Goal: Obtain resource: Download file/media

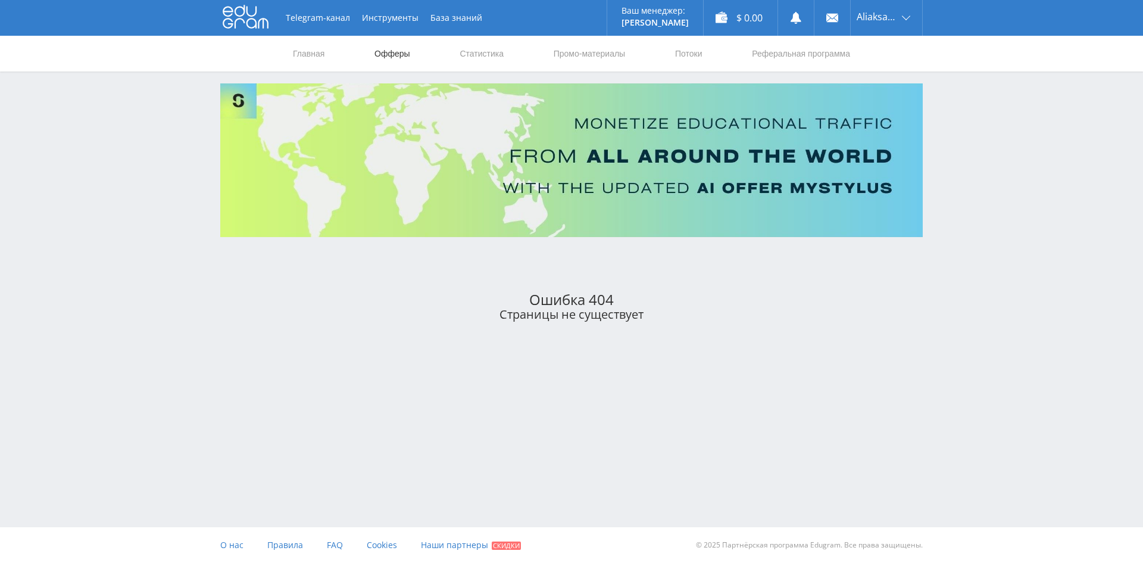
click at [373, 53] on nav "Главная Офферы Статистика Промо-материалы Потоки Реферальная программа" at bounding box center [572, 54] width 560 height 36
click at [379, 53] on link "Офферы" at bounding box center [392, 54] width 38 height 36
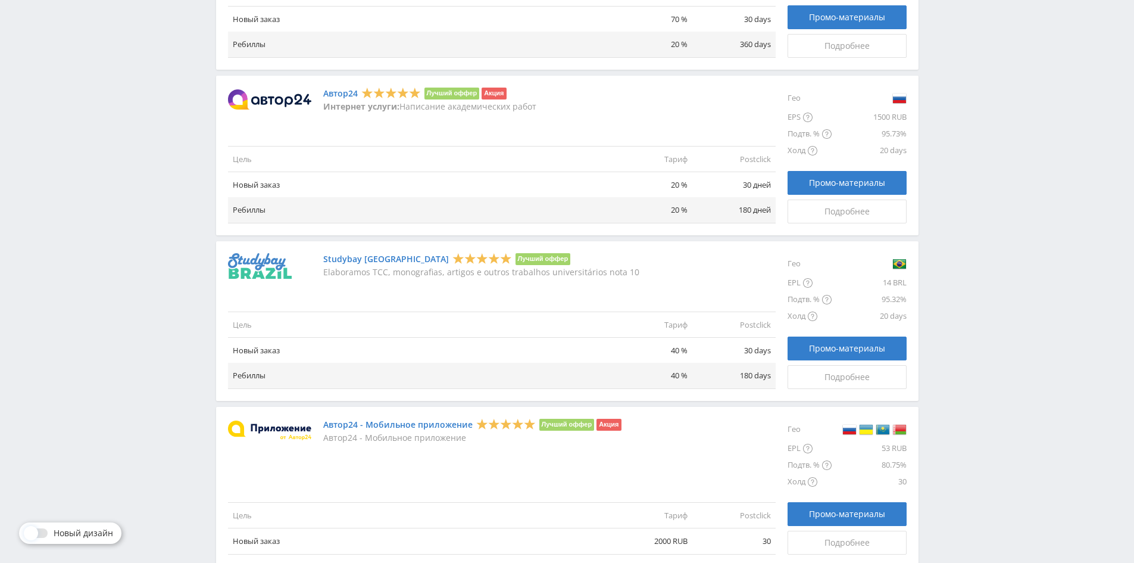
scroll to position [986, 0]
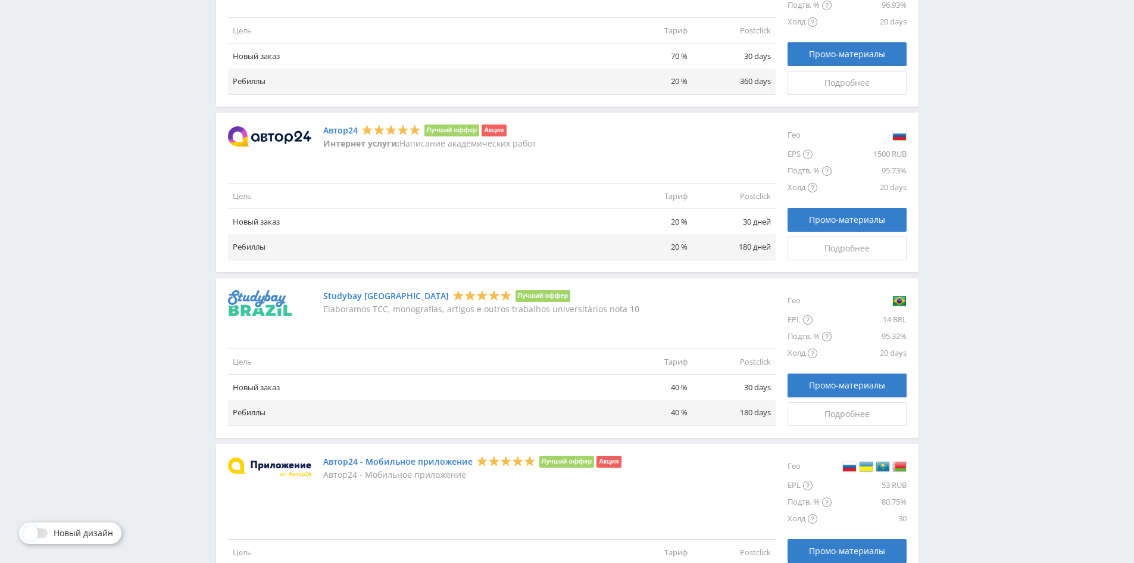
click at [283, 240] on td "Ребиллы" at bounding box center [418, 247] width 381 height 26
click at [494, 239] on td "Ребиллы" at bounding box center [418, 247] width 381 height 26
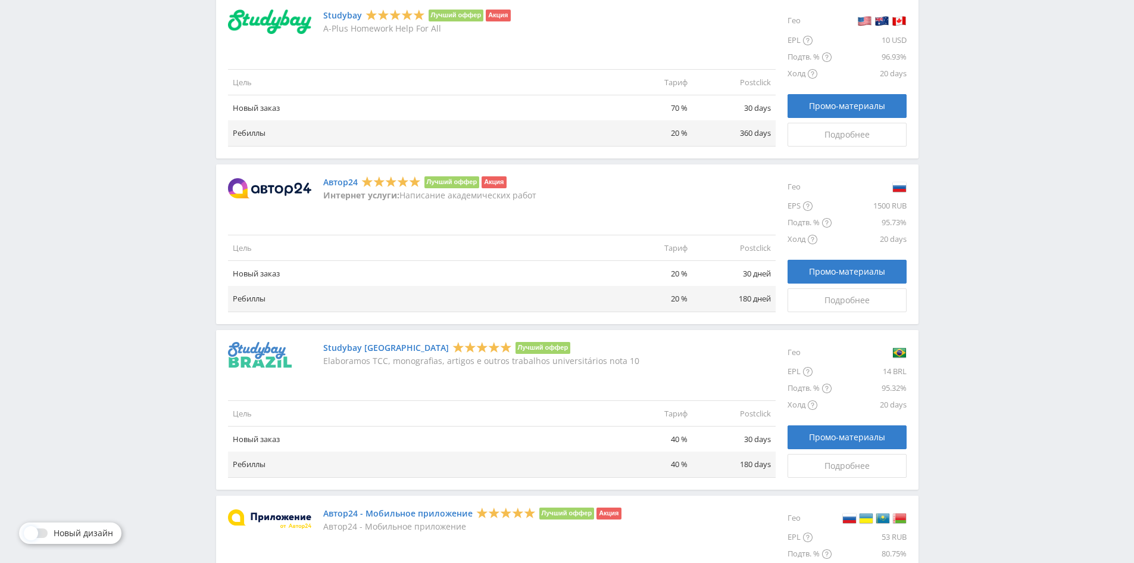
scroll to position [926, 0]
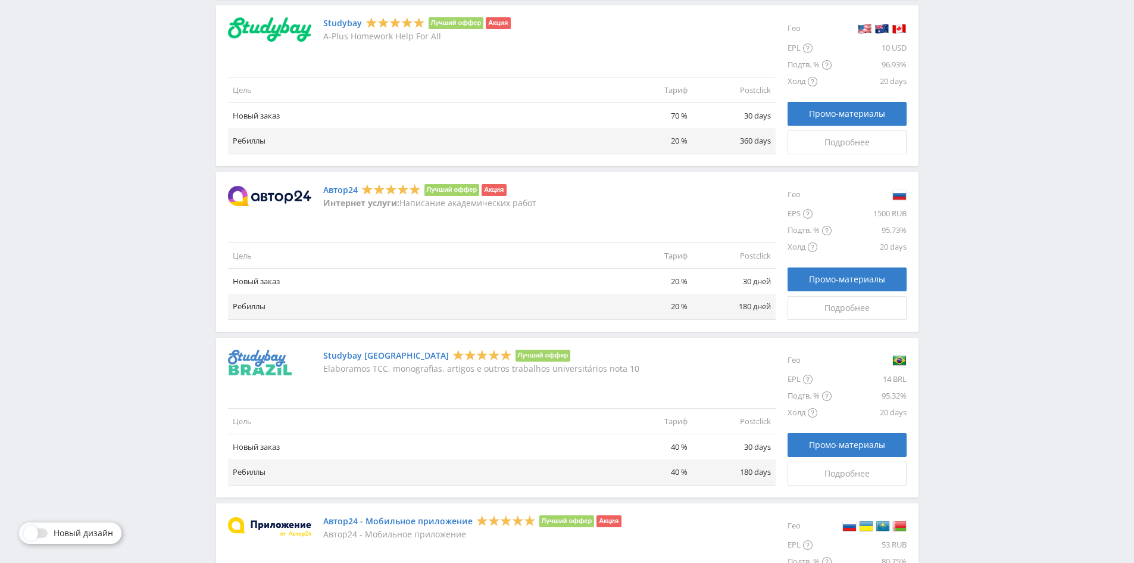
click at [278, 204] on img at bounding box center [269, 196] width 83 height 20
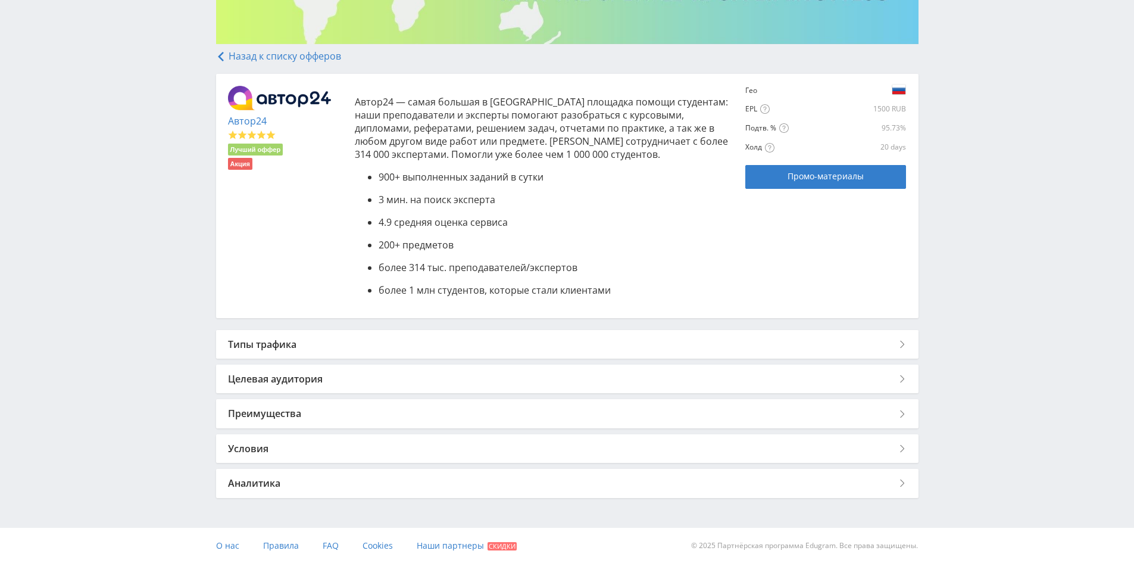
scroll to position [194, 0]
drag, startPoint x: 534, startPoint y: 111, endPoint x: 634, endPoint y: 116, distance: 100.8
click at [605, 111] on p "Автор24 — самая большая в России площадка помощи студентам: наши преподаватели …" at bounding box center [544, 128] width 379 height 66
click at [591, 136] on p "Автор24 — самая большая в России площадка помощи студентам: наши преподаватели …" at bounding box center [544, 128] width 379 height 66
click at [509, 215] on p "4.9 средняя оценка сервиса" at bounding box center [557, 221] width 356 height 13
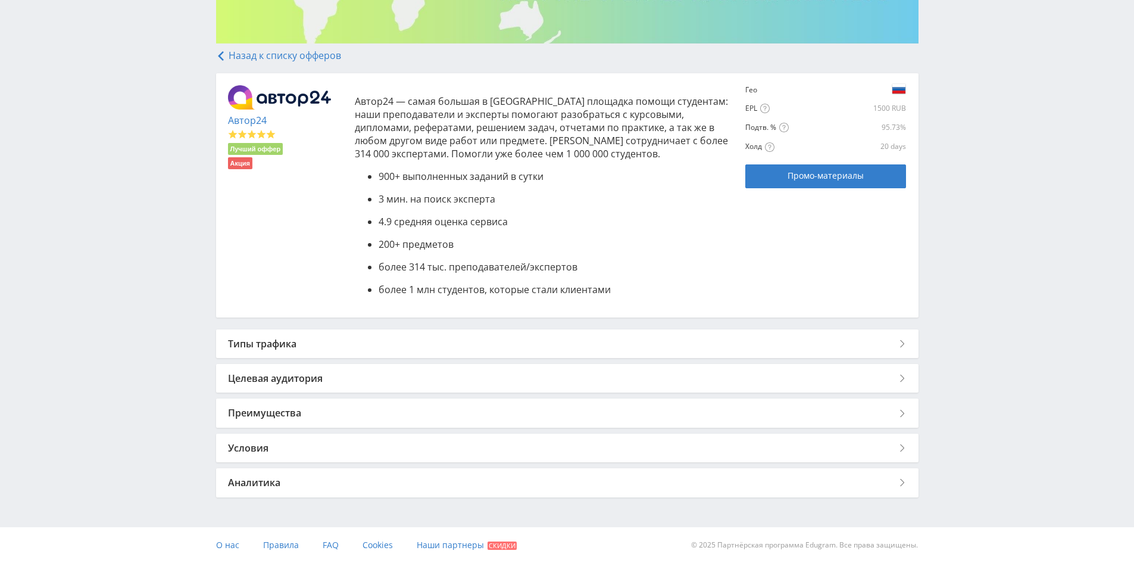
click at [504, 249] on p "200+ предметов" at bounding box center [557, 244] width 356 height 13
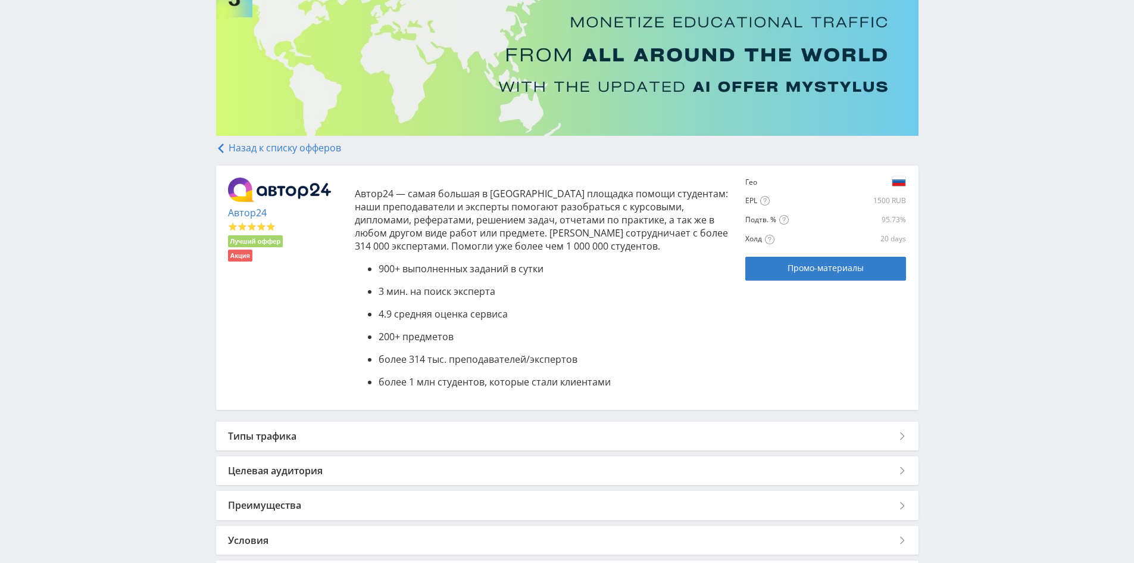
scroll to position [0, 0]
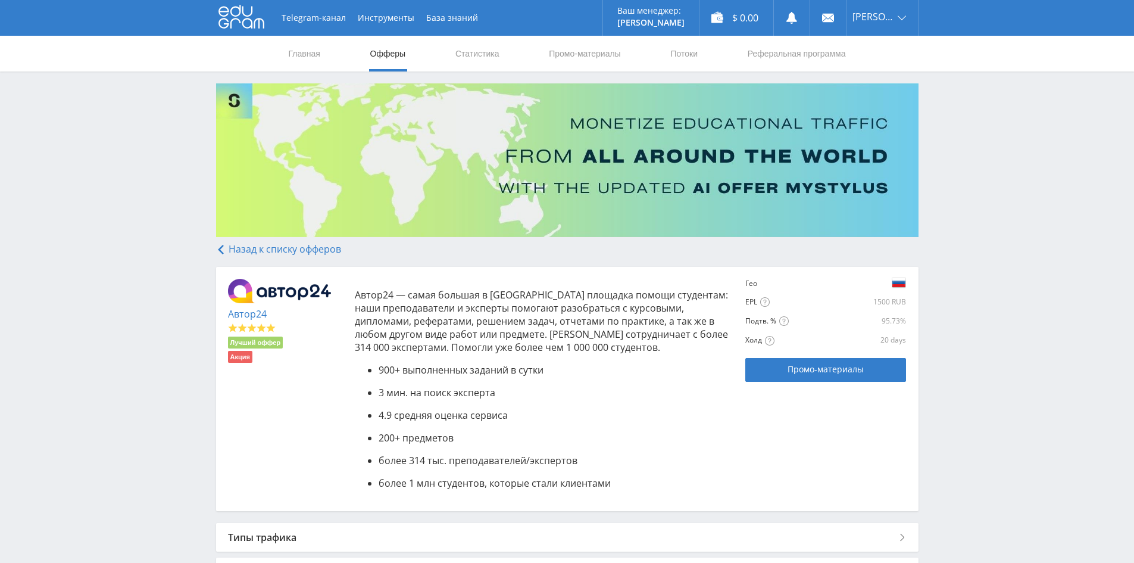
click at [523, 329] on p "Автор24 — самая большая в России площадка помощи студентам: наши преподаватели …" at bounding box center [544, 321] width 379 height 66
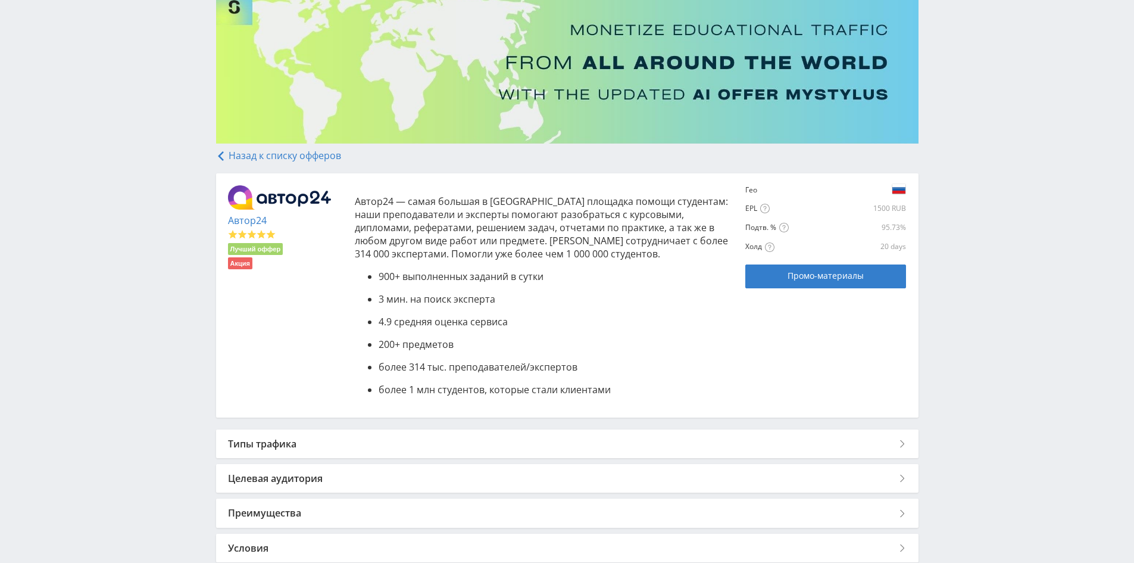
scroll to position [194, 0]
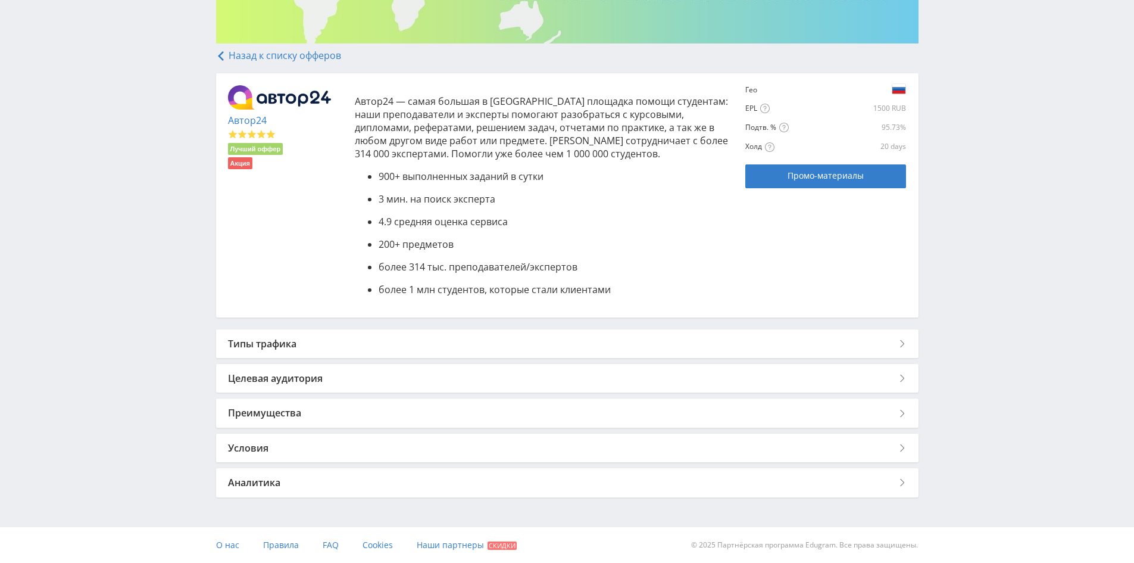
click at [366, 347] on div "Типы трафика" at bounding box center [567, 343] width 703 height 29
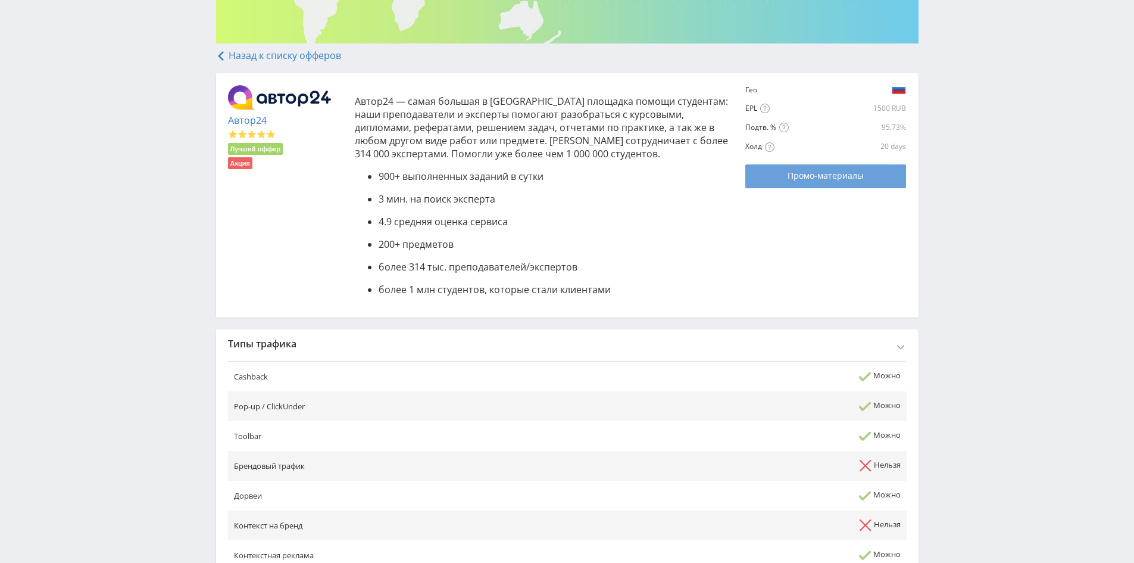
click at [805, 171] on span "Промо-материалы" at bounding box center [826, 176] width 76 height 10
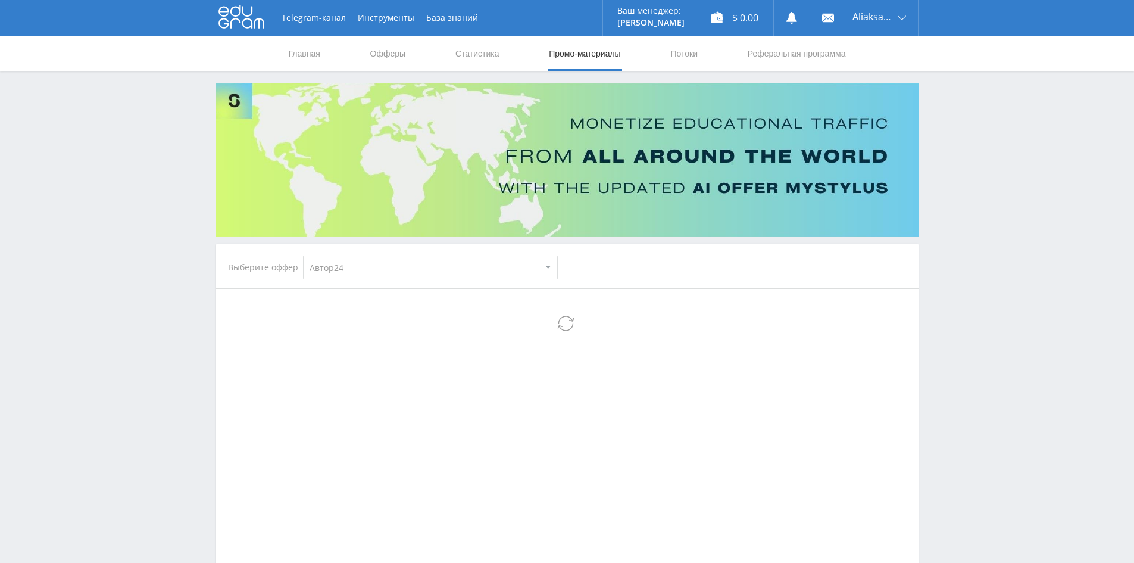
select select "1"
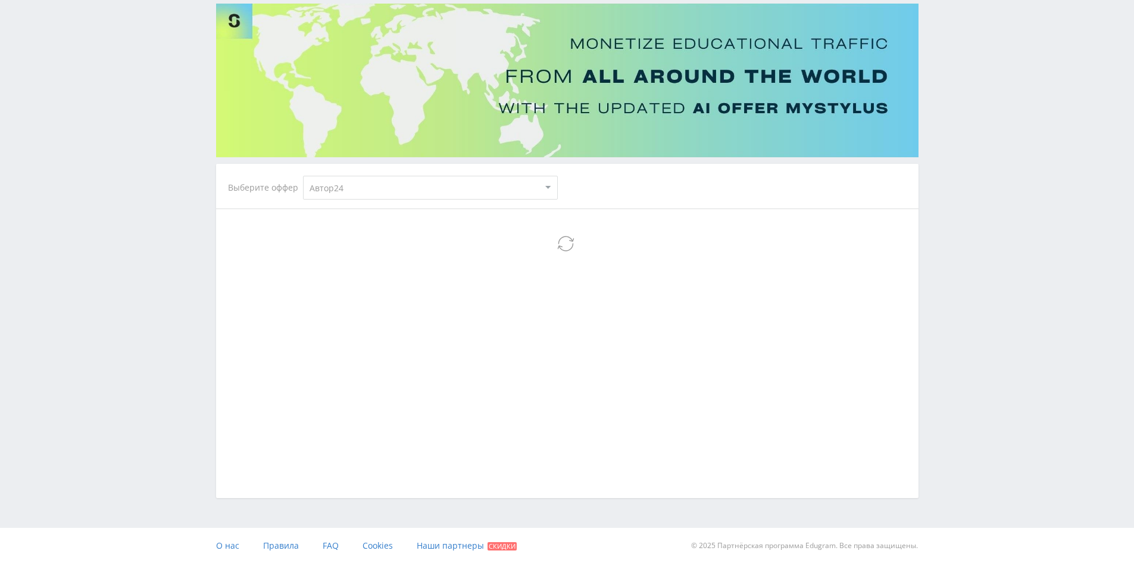
select select "1"
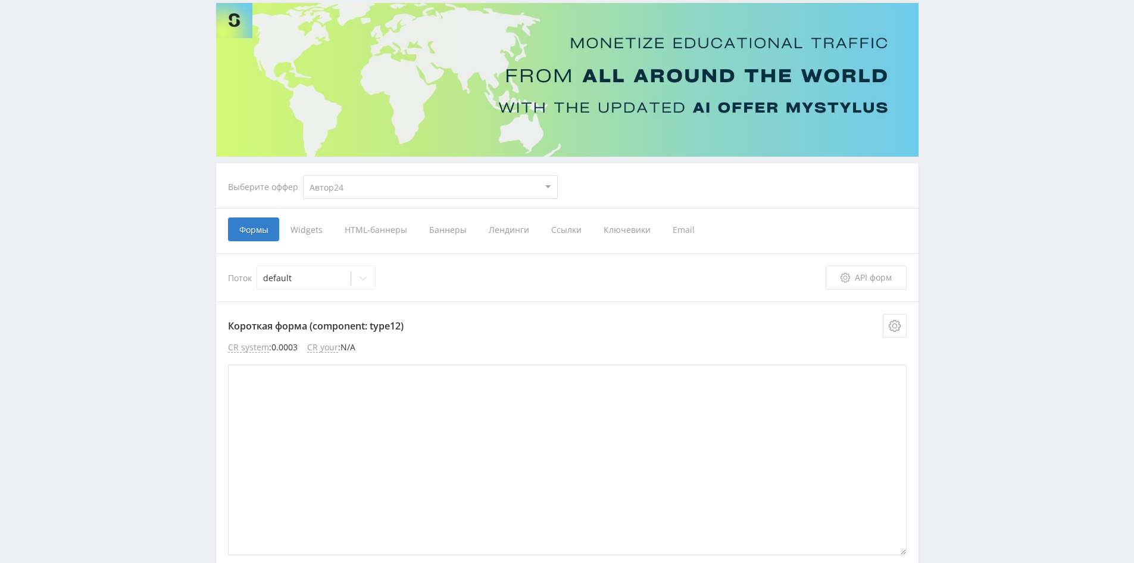
scroll to position [21, 0]
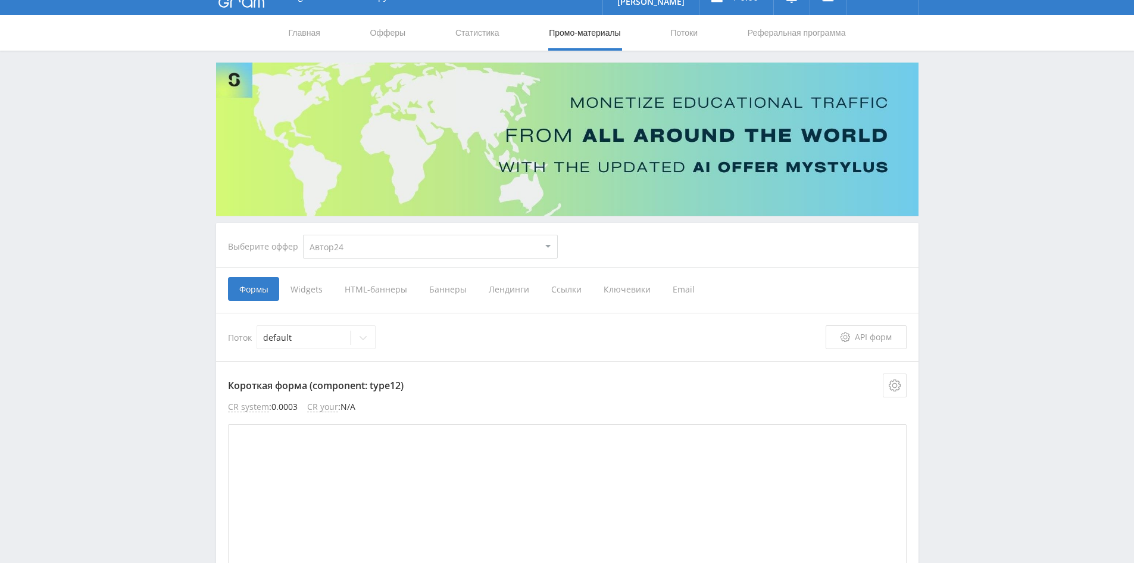
click at [501, 288] on span "Лендинги" at bounding box center [509, 289] width 63 height 24
click at [0, 0] on input "Лендинги" at bounding box center [0, 0] width 0 height 0
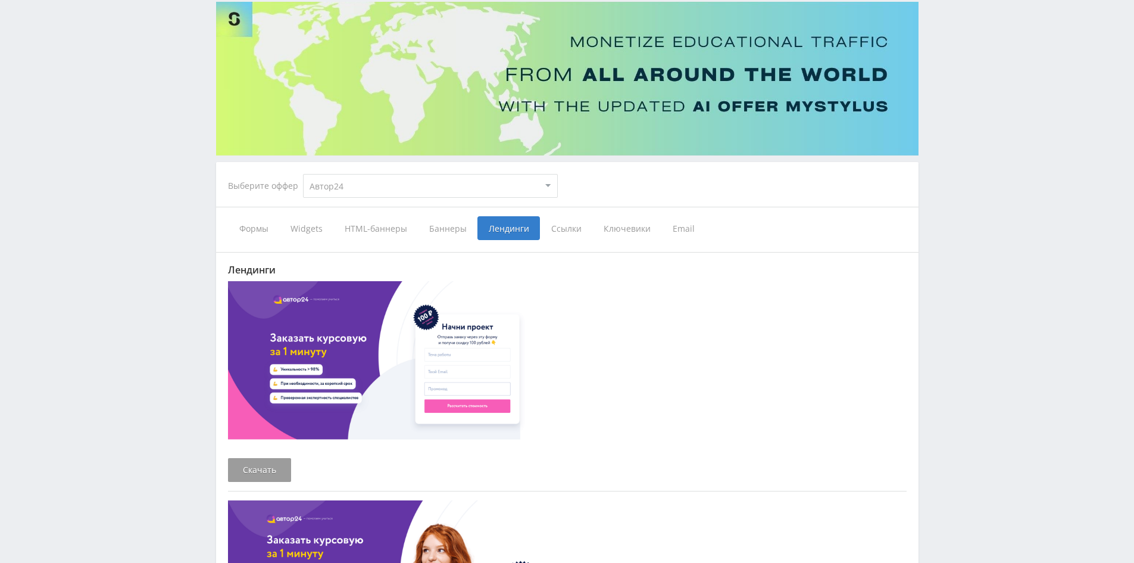
scroll to position [80, 0]
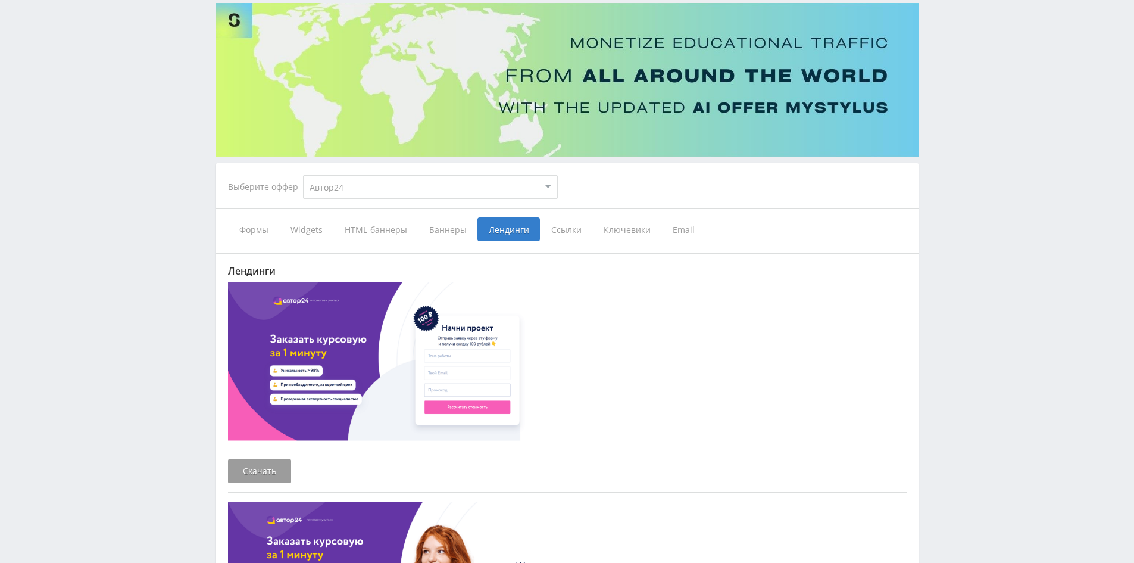
click at [351, 348] on img at bounding box center [394, 366] width 333 height 169
click at [543, 232] on span "Ссылки" at bounding box center [566, 229] width 52 height 24
click at [0, 0] on input "Ссылки" at bounding box center [0, 0] width 0 height 0
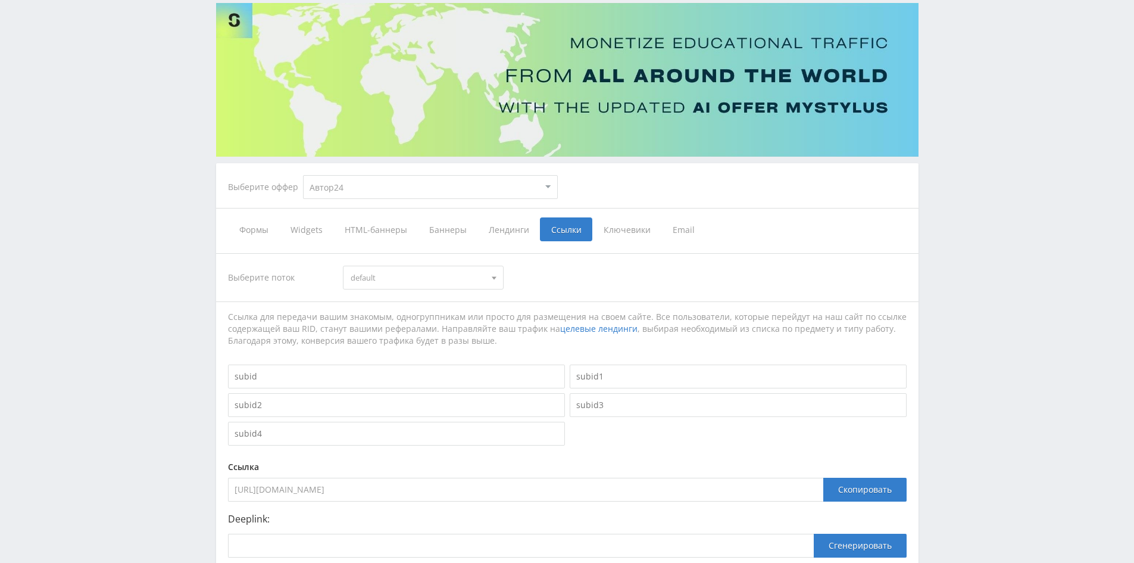
click at [613, 229] on span "Ключевики" at bounding box center [627, 229] width 69 height 24
click at [0, 0] on input "Ключевики" at bounding box center [0, 0] width 0 height 0
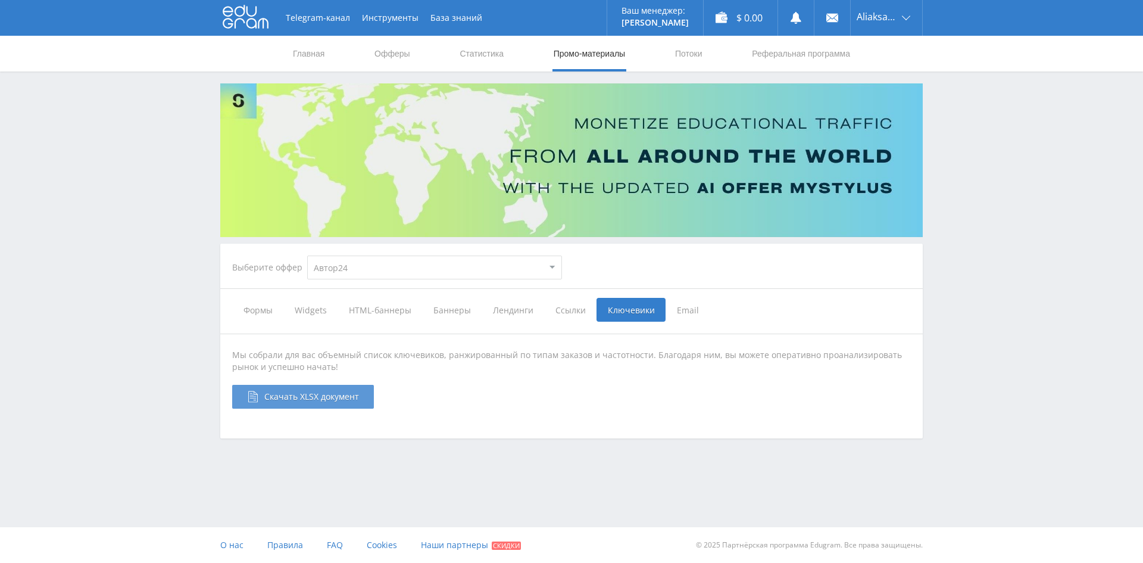
click at [316, 400] on span "Скачать XLSX документ" at bounding box center [311, 396] width 95 height 11
